Goal: Task Accomplishment & Management: Use online tool/utility

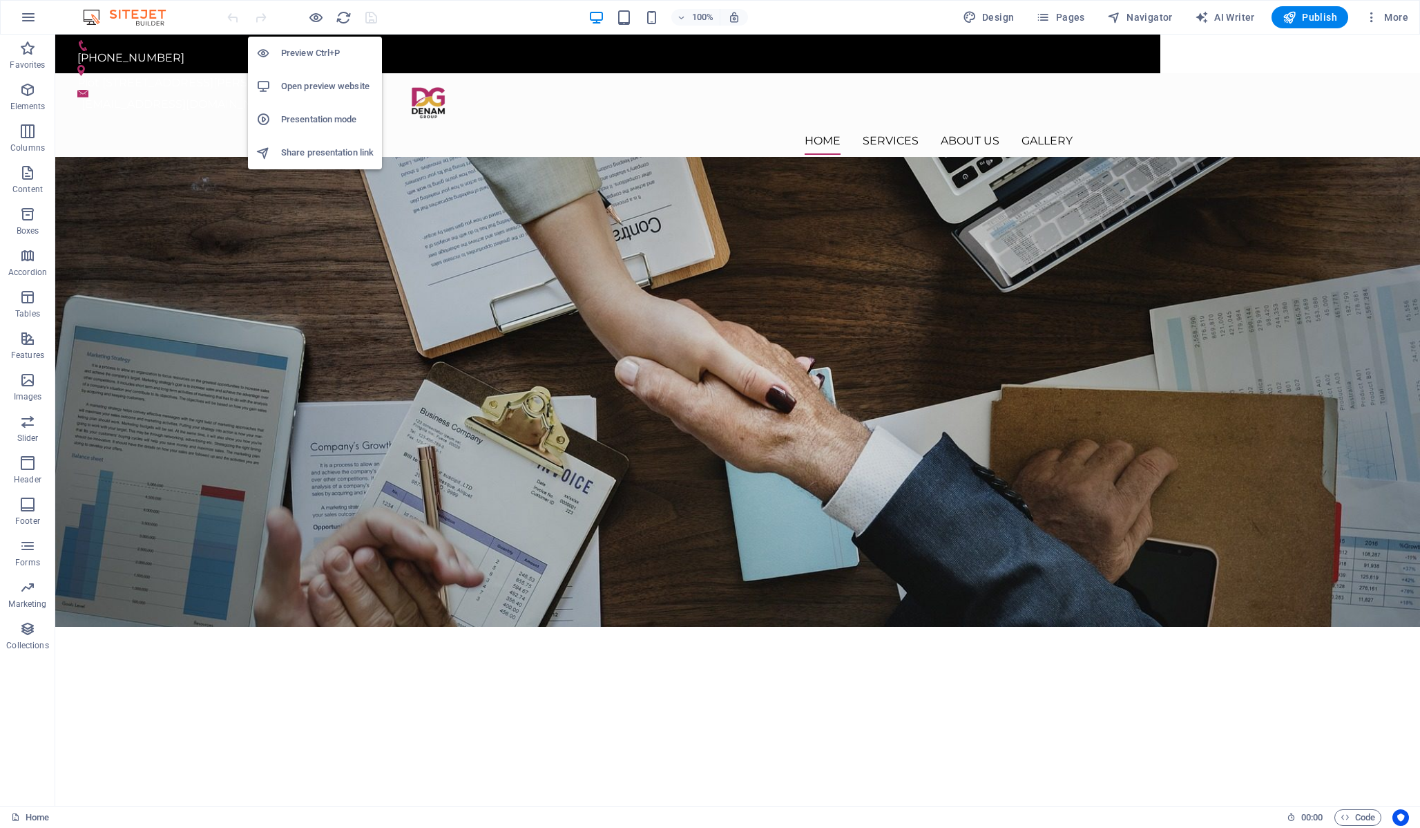
click at [328, 88] on h6 "Open preview website" at bounding box center [327, 86] width 93 height 17
click at [334, 90] on h6 "Open preview website" at bounding box center [327, 86] width 93 height 17
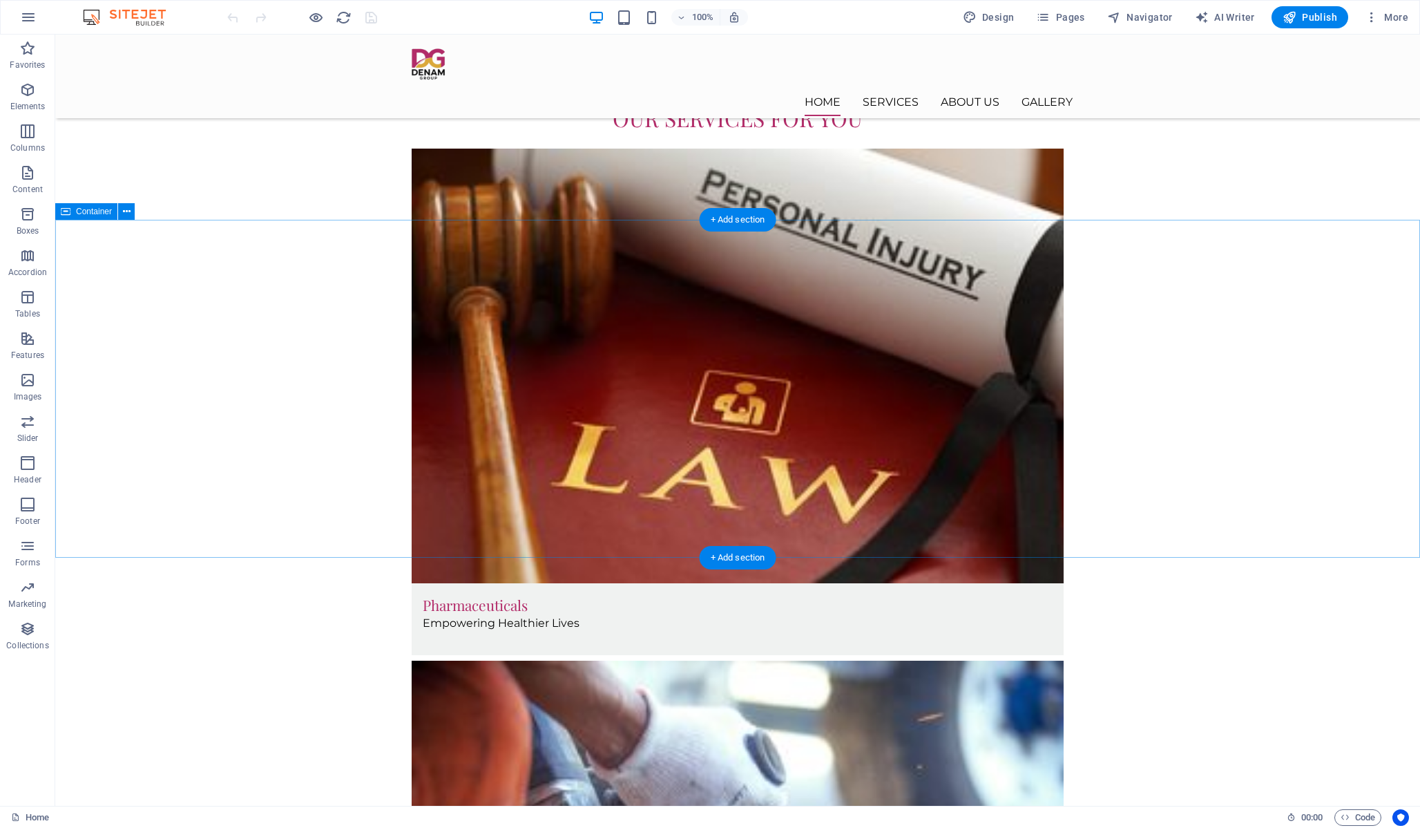
scroll to position [1105, 0]
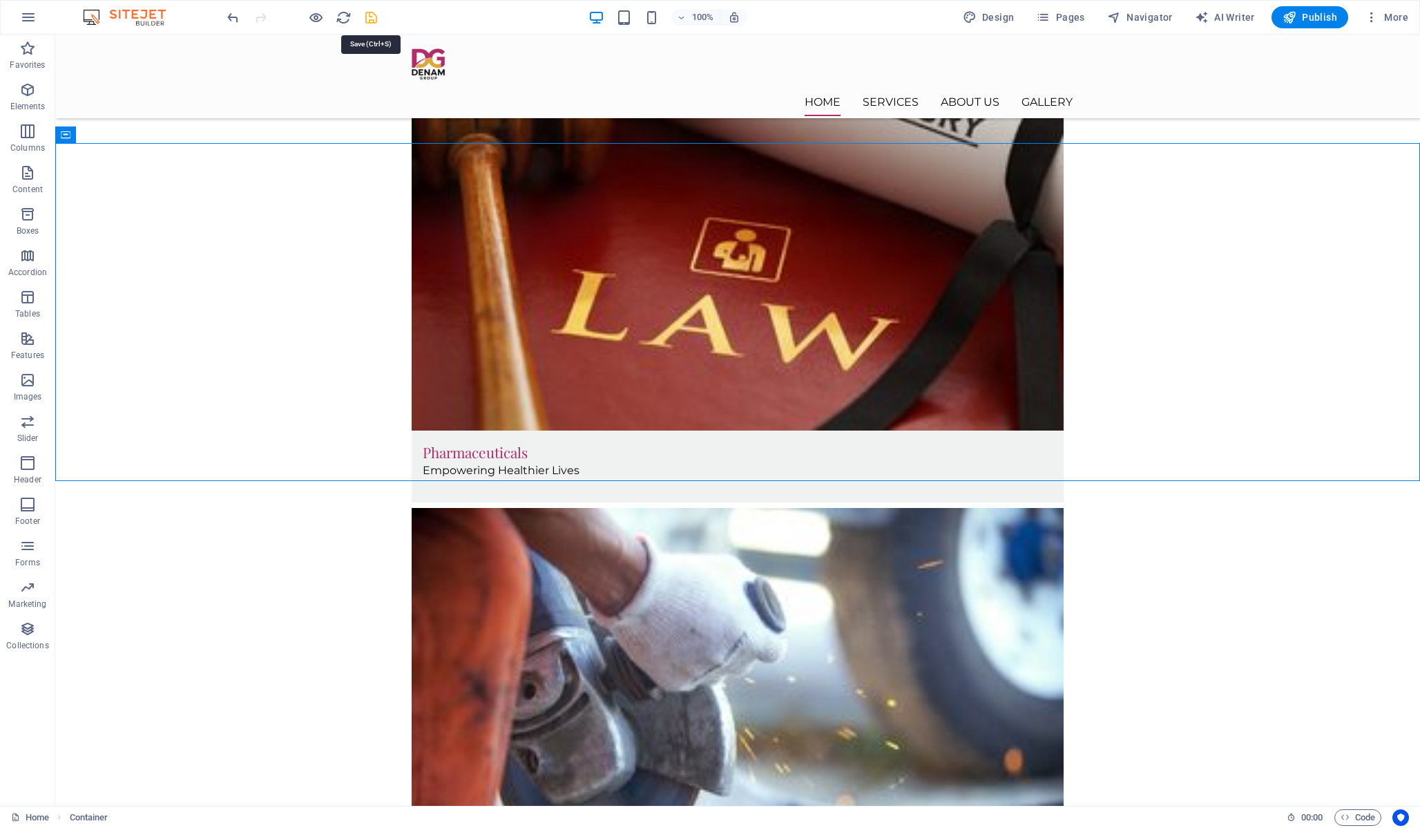
click at [370, 17] on icon "save" at bounding box center [371, 18] width 16 height 16
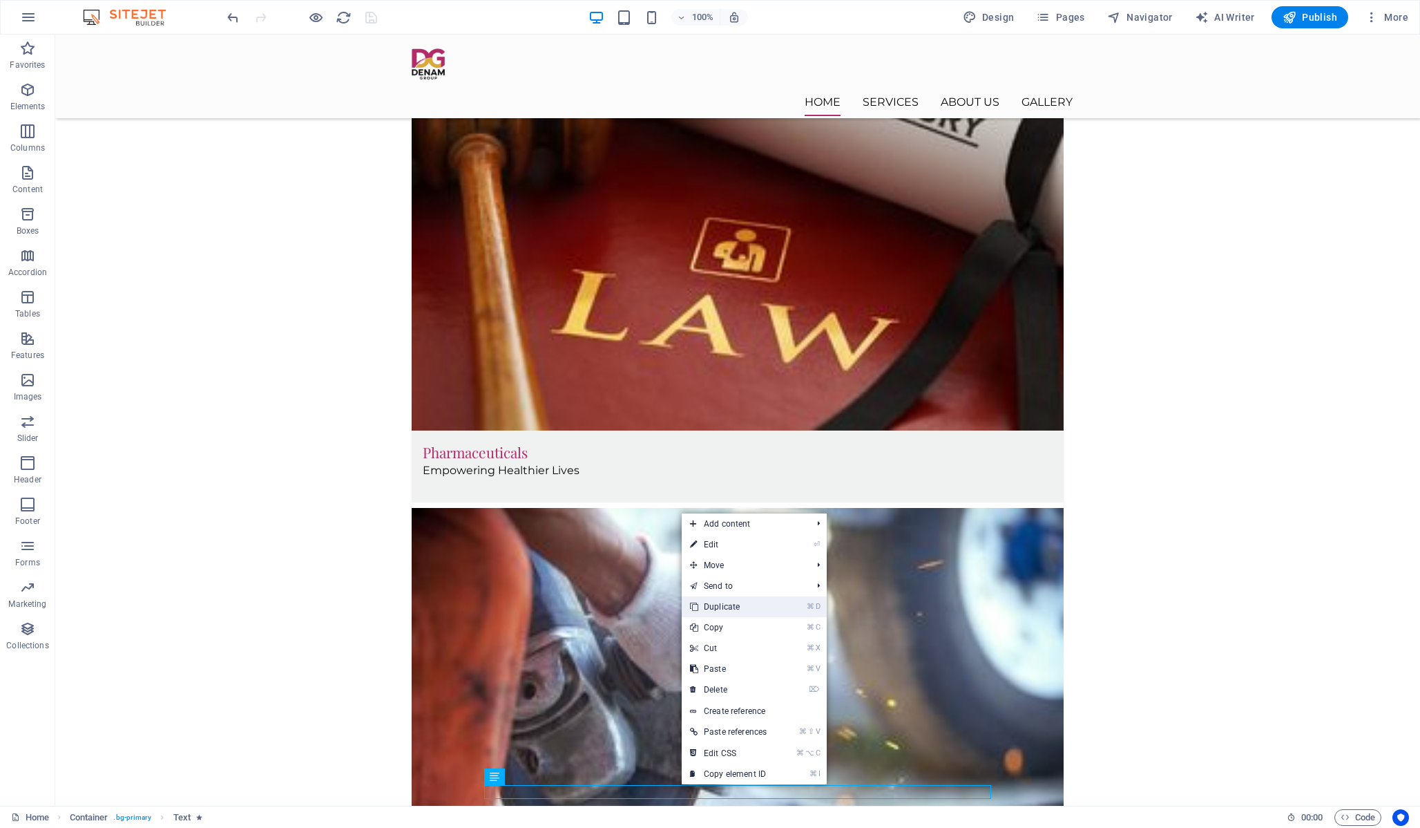
click at [745, 609] on link "⌘ D Duplicate" at bounding box center [728, 606] width 93 height 21
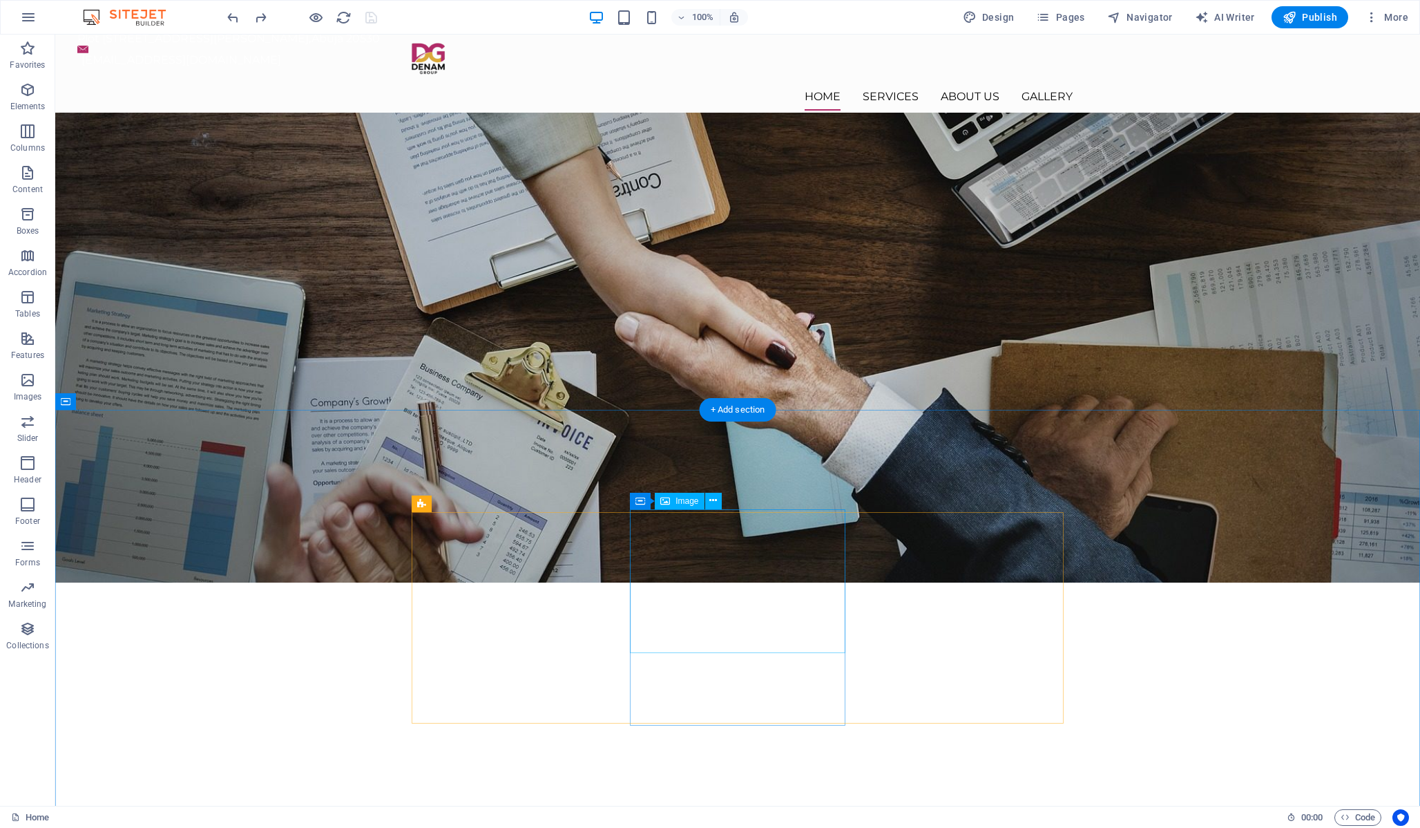
scroll to position [0, 0]
